Goal: Information Seeking & Learning: Learn about a topic

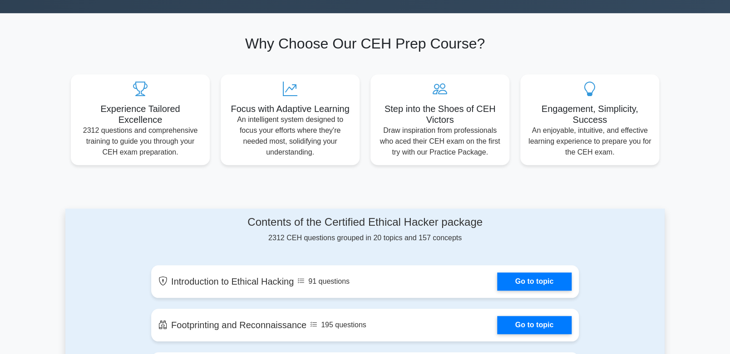
scroll to position [45, 0]
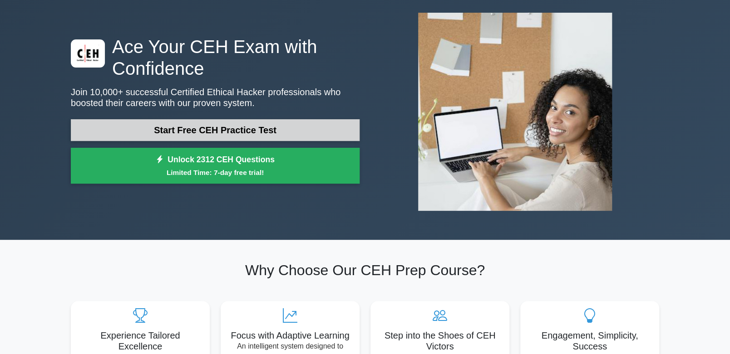
click at [213, 128] on link "Start Free CEH Practice Test" at bounding box center [215, 130] width 289 height 22
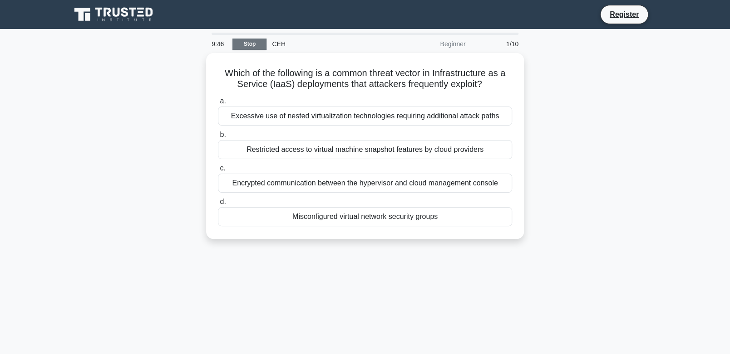
click at [246, 39] on link "Stop" at bounding box center [249, 44] width 34 height 11
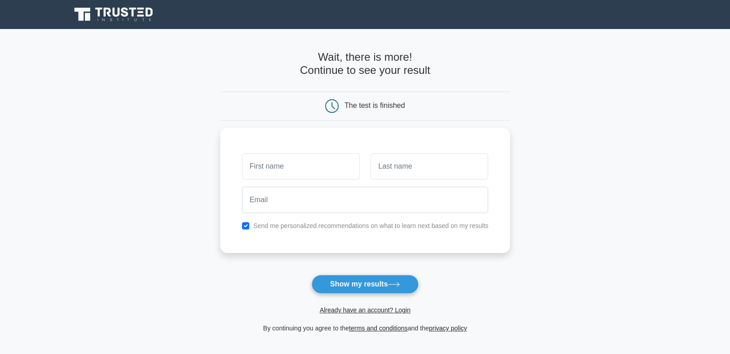
click at [121, 10] on icon at bounding box center [114, 14] width 87 height 17
